Goal: Check status: Check status

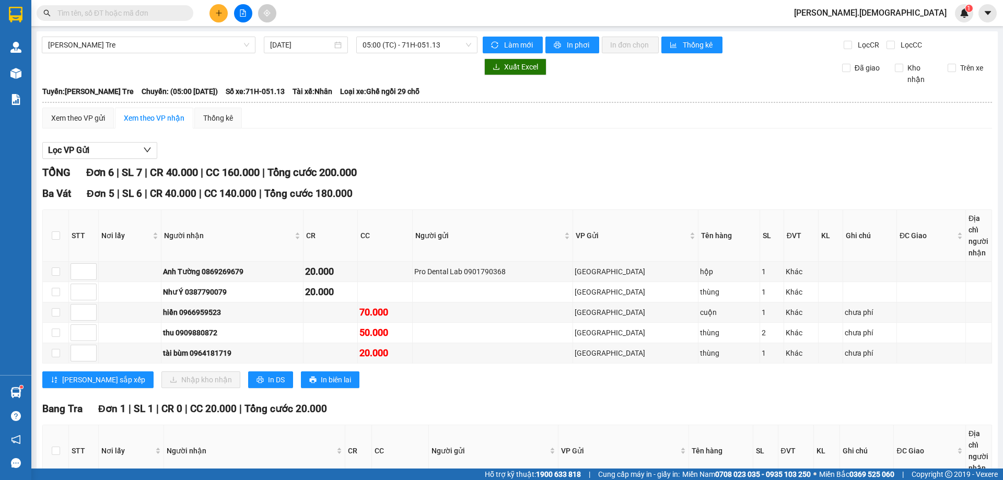
scroll to position [83, 0]
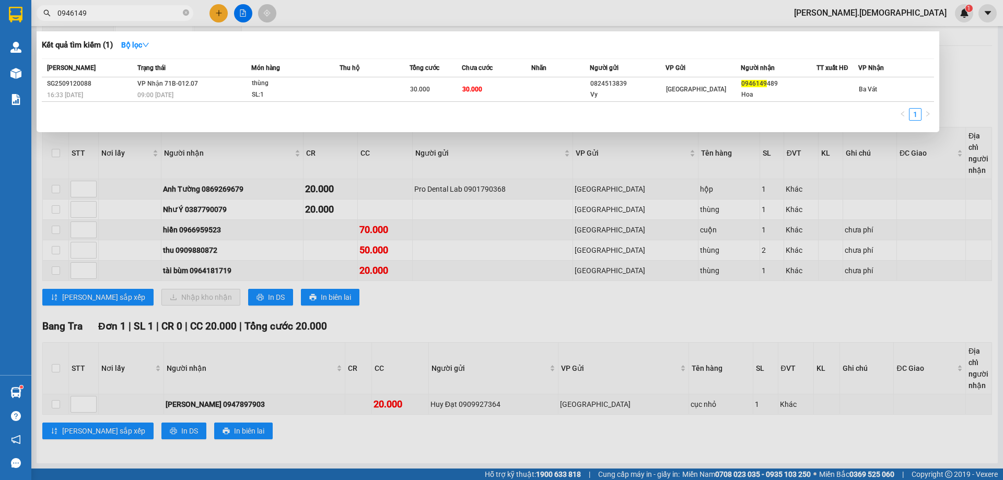
type input "0946149"
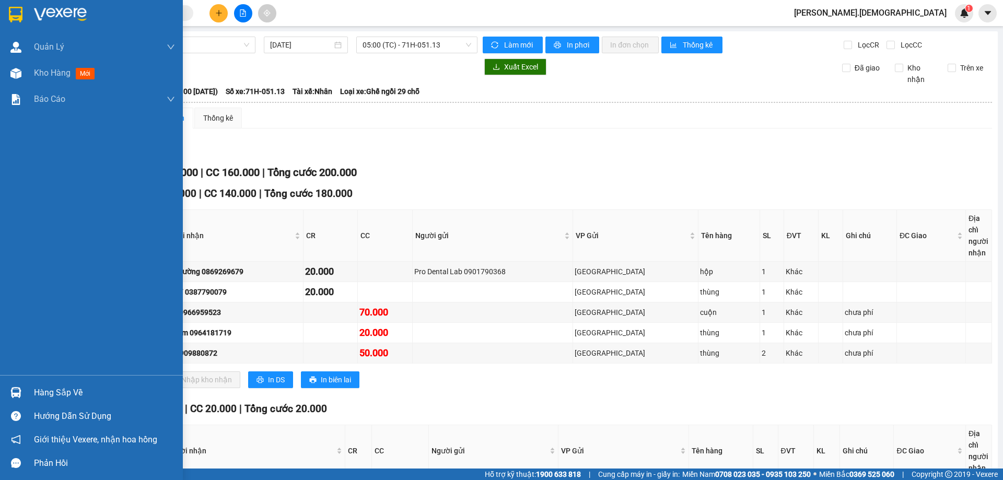
click at [38, 387] on div "Hàng sắp về" at bounding box center [104, 393] width 141 height 16
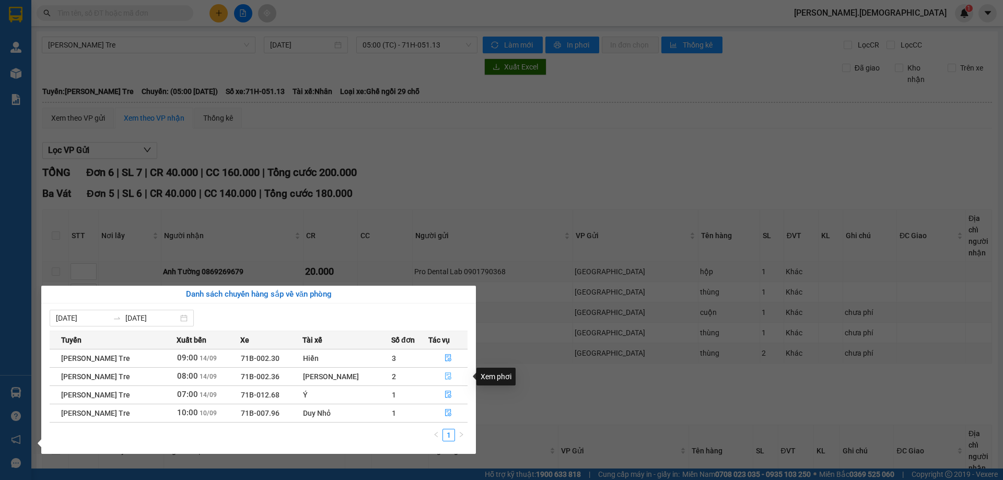
click at [444, 372] on icon "file-done" at bounding box center [447, 375] width 7 height 7
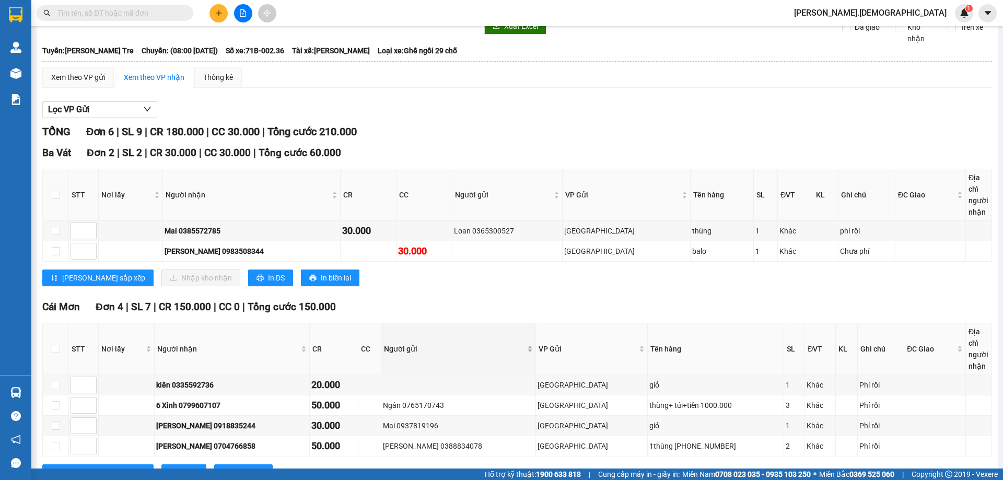
scroll to position [52, 0]
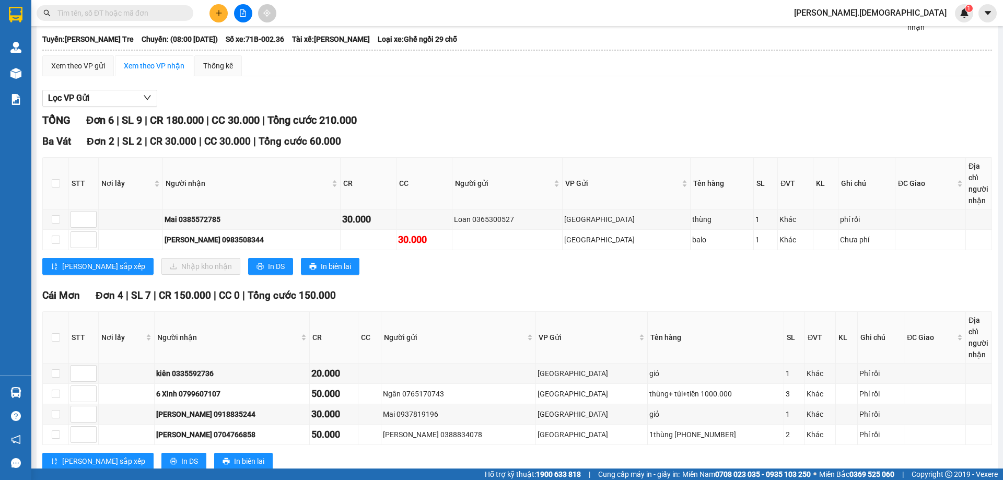
click at [162, 13] on input "text" at bounding box center [118, 12] width 123 height 11
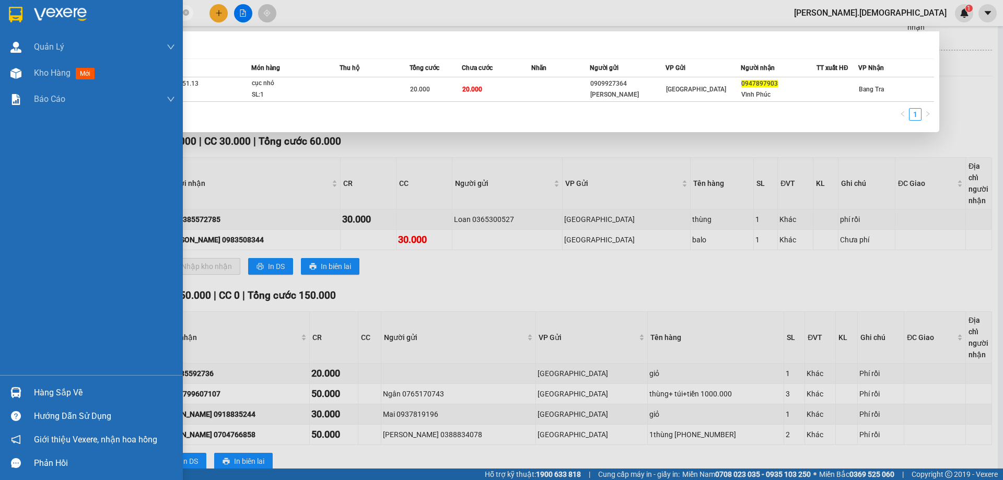
type input "0947897903"
click at [54, 396] on div "Hàng sắp về" at bounding box center [104, 393] width 141 height 16
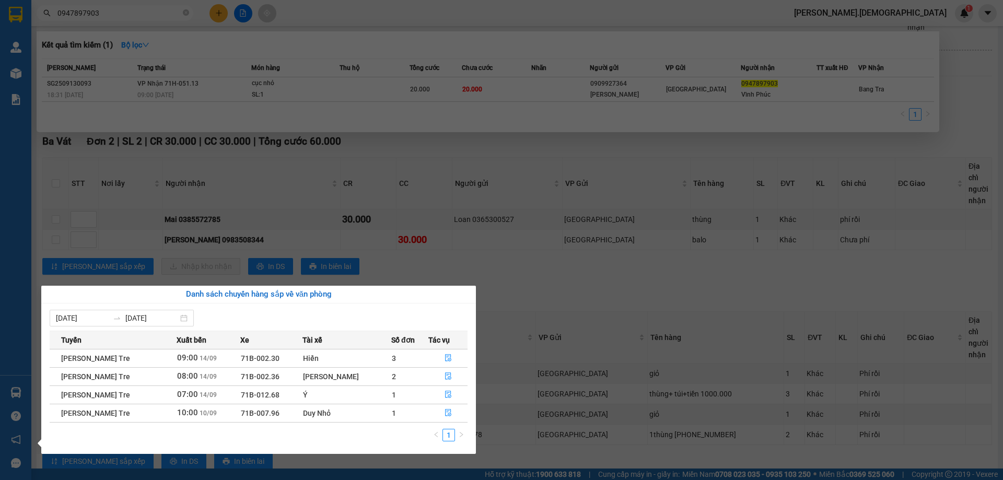
click at [546, 265] on section "Kết quả tìm kiếm ( 1 ) Bộ lọc Mã ĐH Trạng thái Món hàng Thu hộ Tổng cước Chưa c…" at bounding box center [501, 240] width 1003 height 480
